Goal: Navigation & Orientation: Find specific page/section

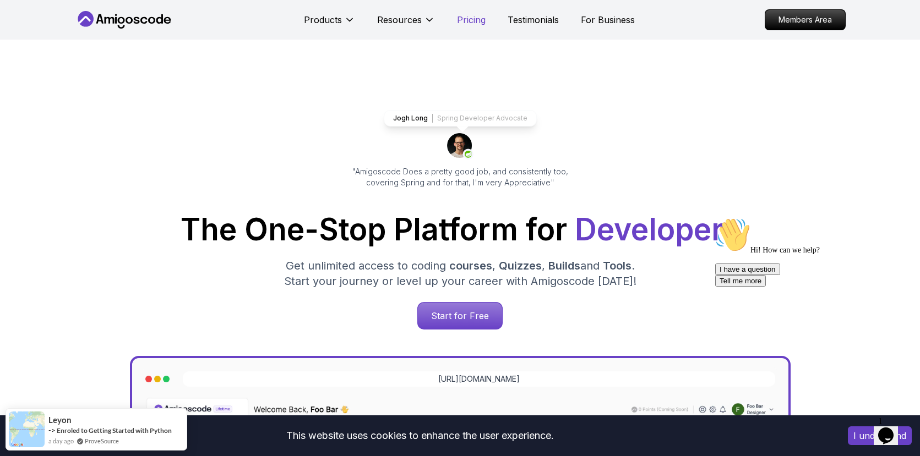
click at [477, 25] on p "Pricing" at bounding box center [471, 19] width 29 height 13
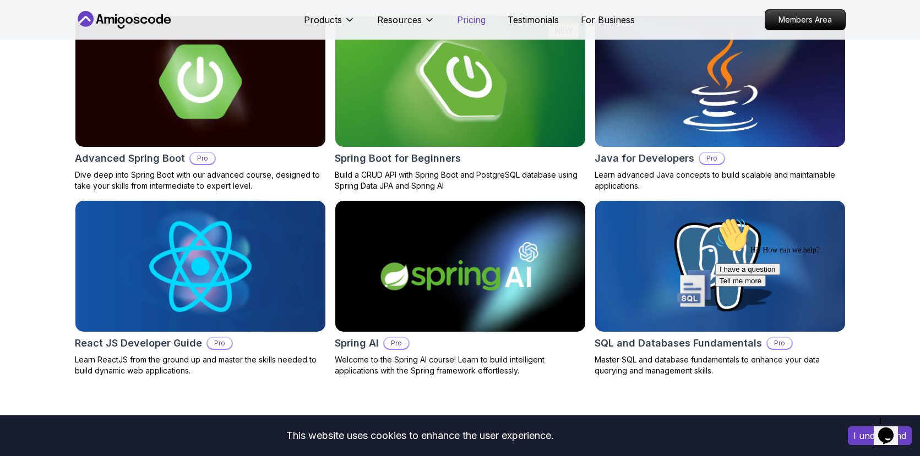
scroll to position [2421, 0]
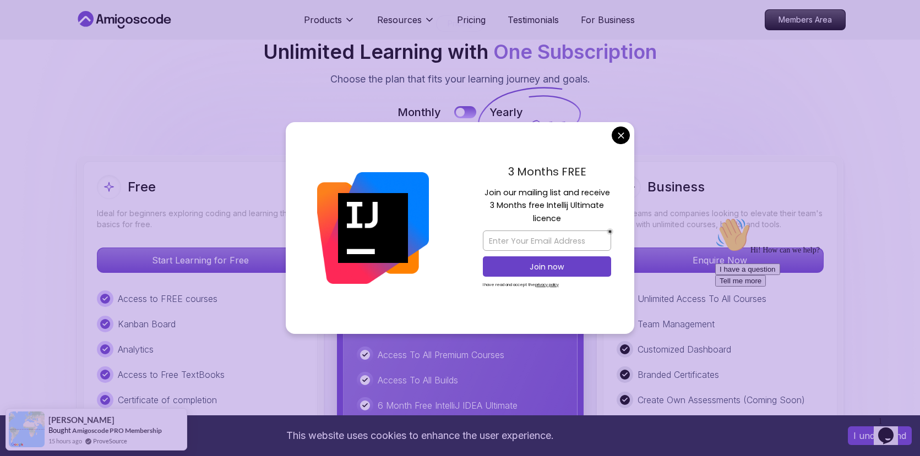
click at [548, 123] on icon at bounding box center [529, 113] width 106 height 97
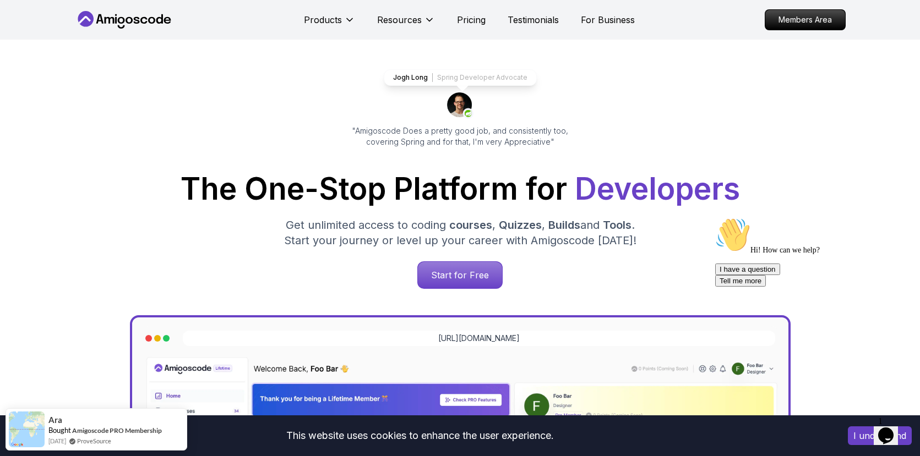
scroll to position [0, 0]
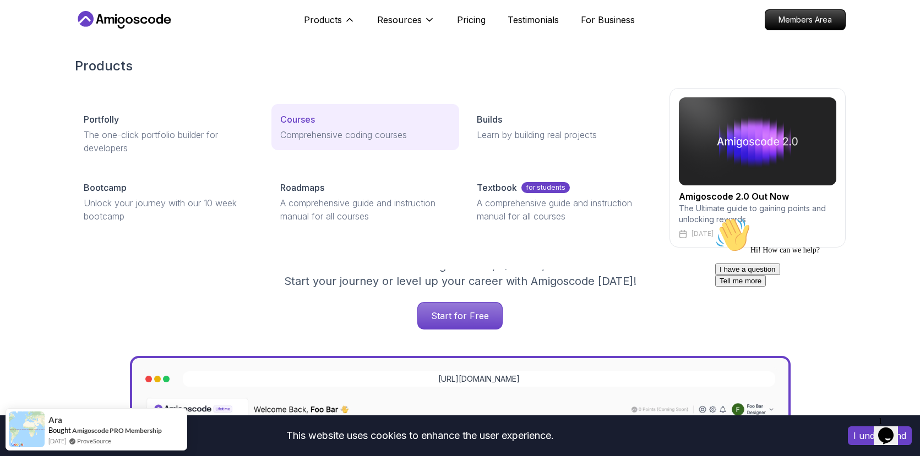
click at [306, 119] on p "Courses" at bounding box center [297, 119] width 35 height 13
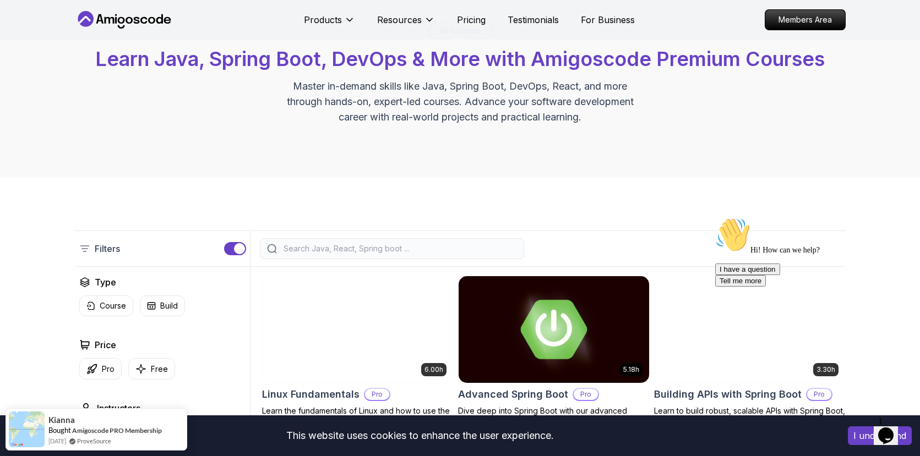
scroll to position [28, 0]
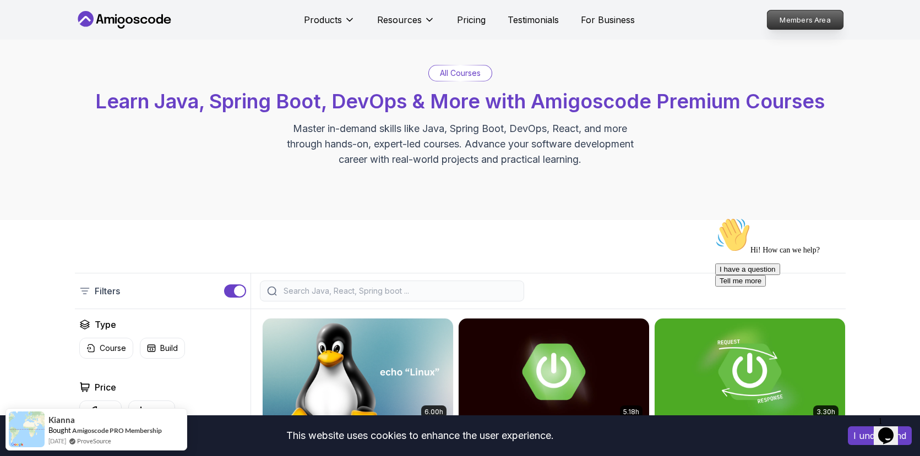
click at [799, 21] on p "Members Area" at bounding box center [805, 19] width 76 height 19
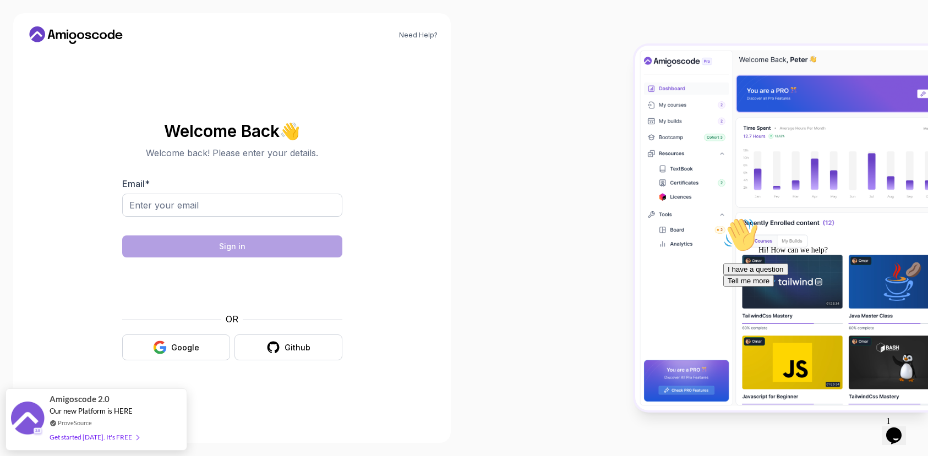
click at [433, 351] on div "Need Help? Welcome Back 👋 Welcome back! Please enter your details. Email * Sign…" at bounding box center [232, 228] width 438 height 430
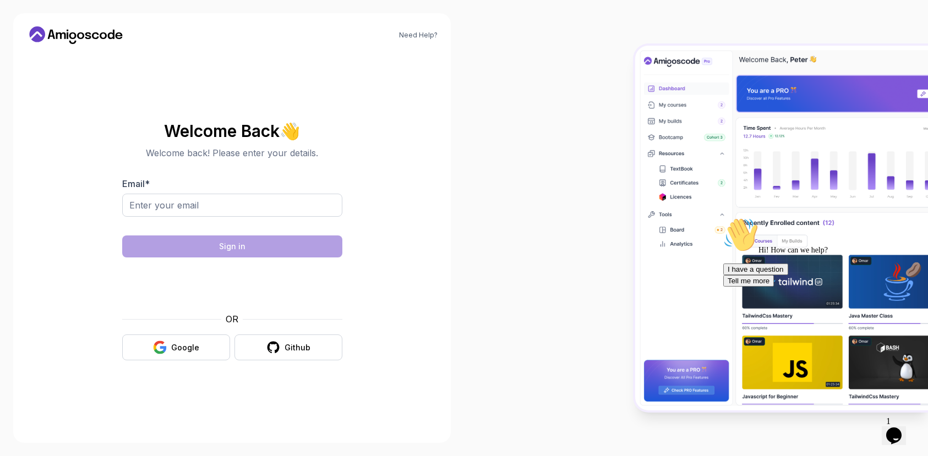
click at [815, 151] on img at bounding box center [781, 228] width 293 height 365
